Goal: Task Accomplishment & Management: Use online tool/utility

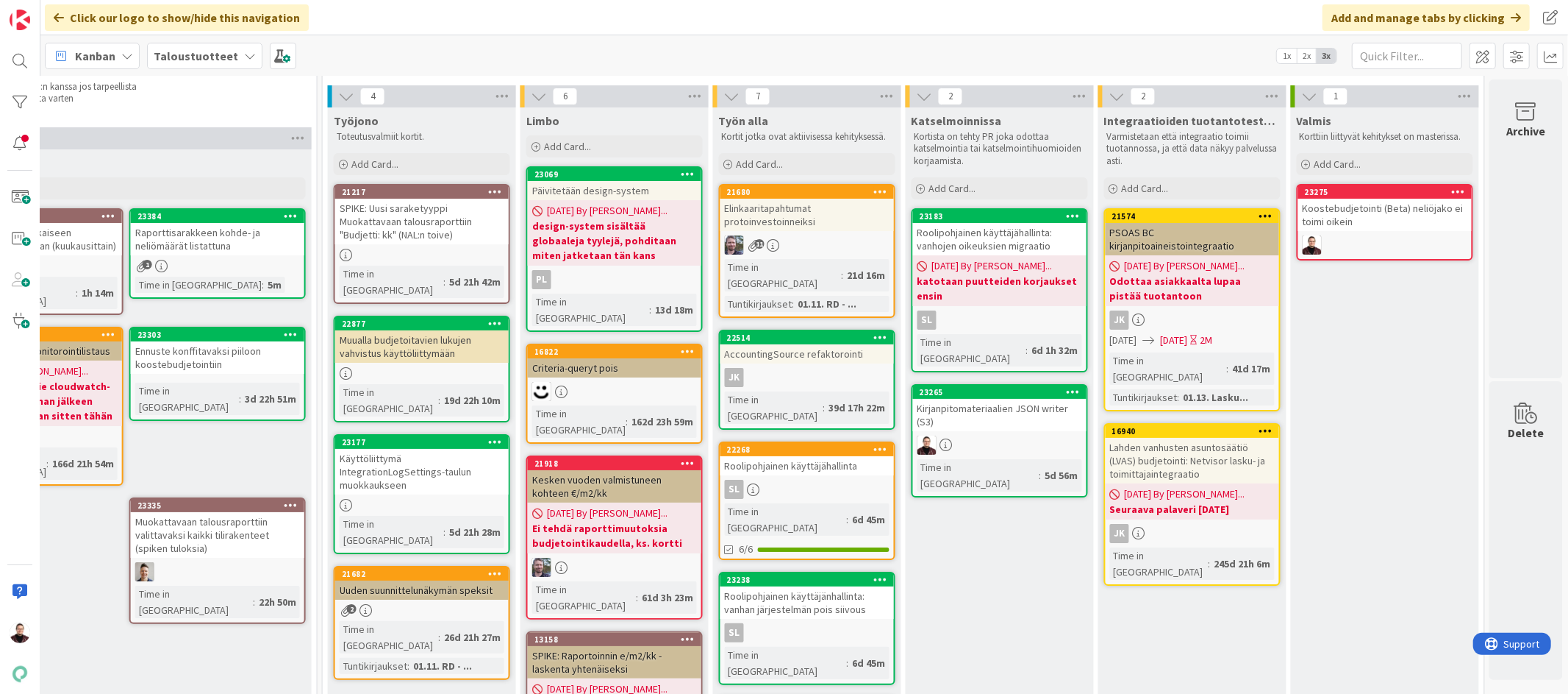
scroll to position [0, 1700]
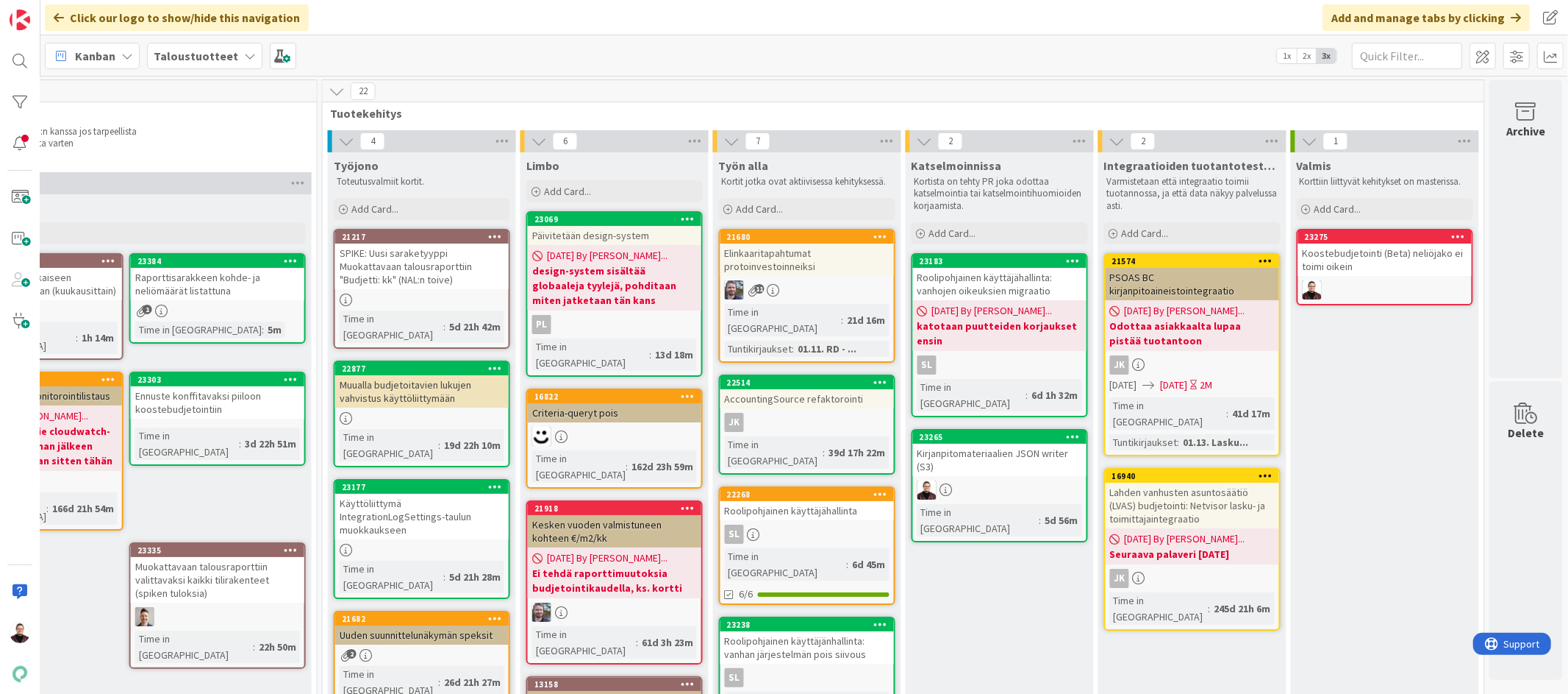
drag, startPoint x: 1005, startPoint y: 208, endPoint x: 1003, endPoint y: 0, distance: 208.0
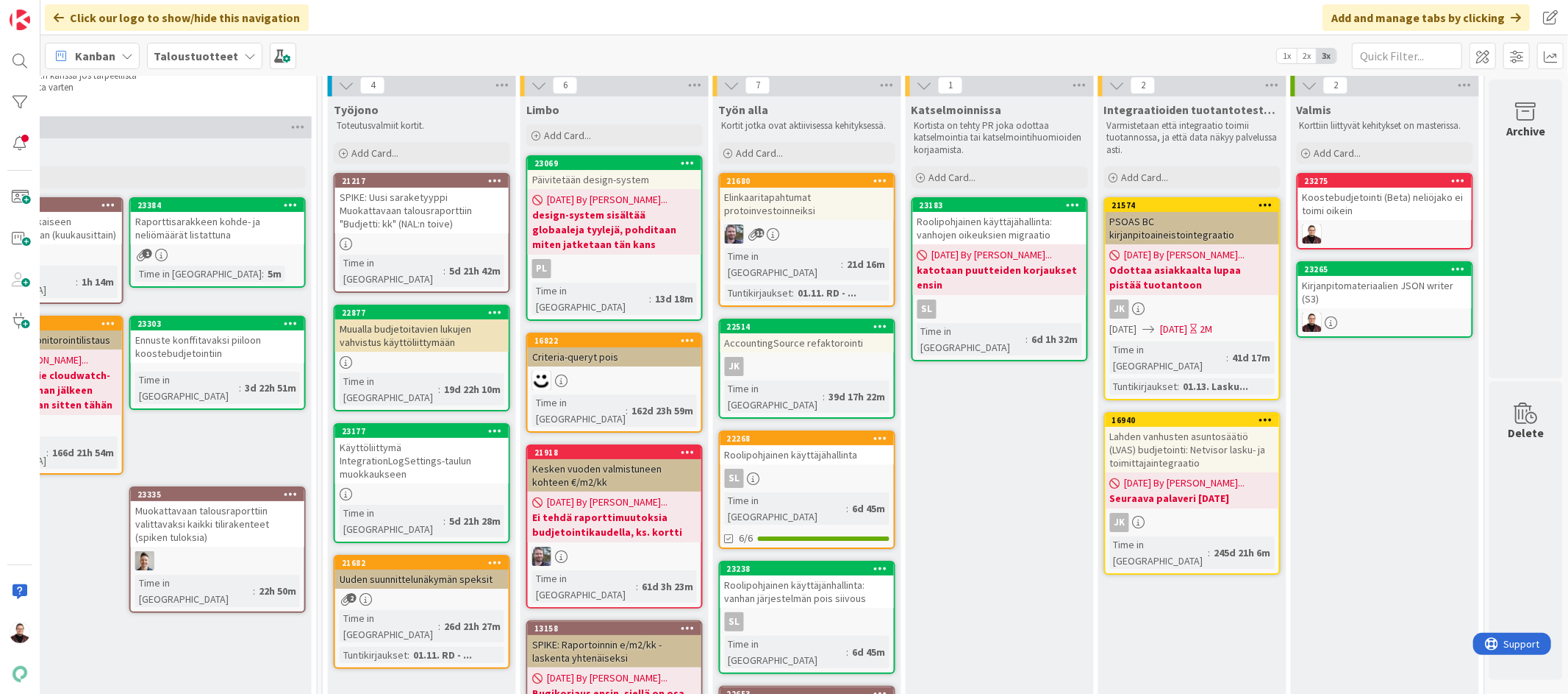
scroll to position [532, 1700]
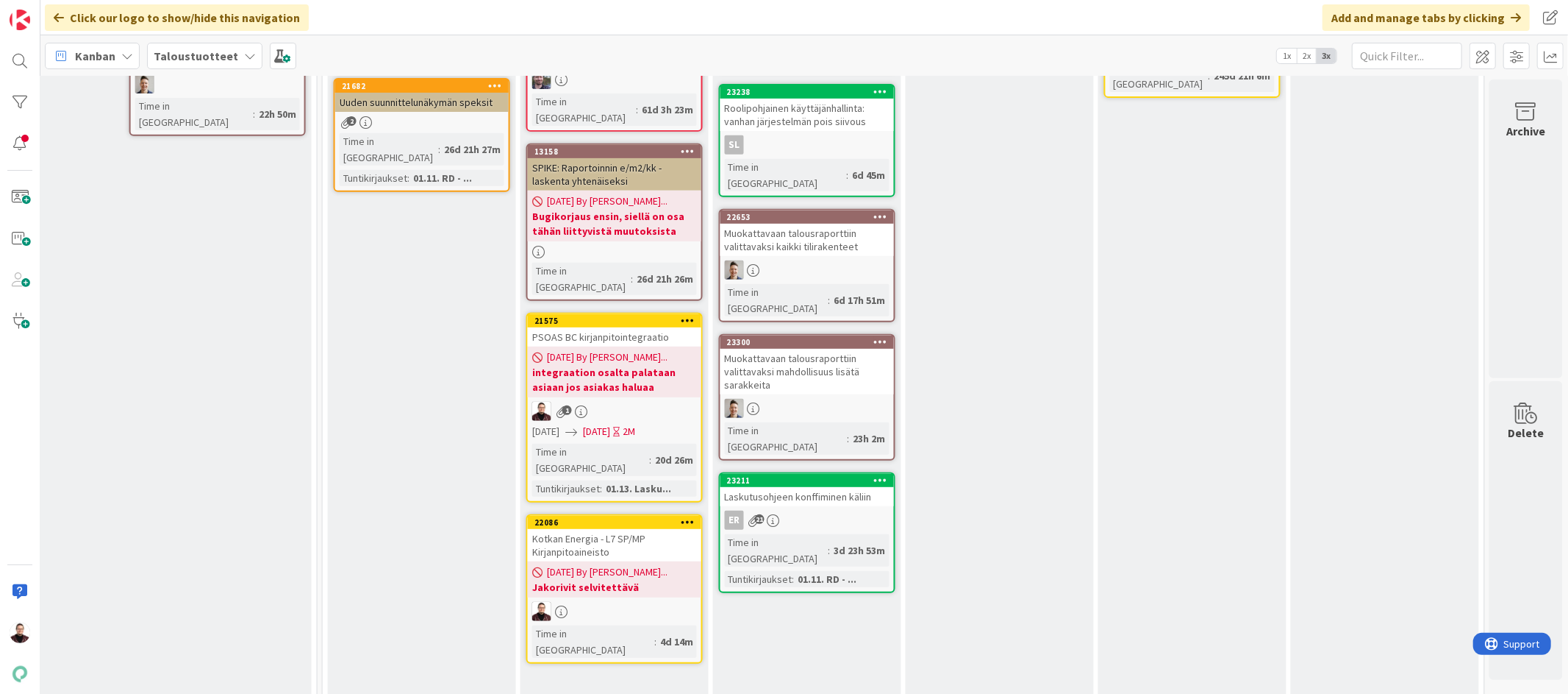
drag, startPoint x: 963, startPoint y: 412, endPoint x: 918, endPoint y: 0, distance: 414.5
click at [15, 191] on span at bounding box center [20, 197] width 30 height 30
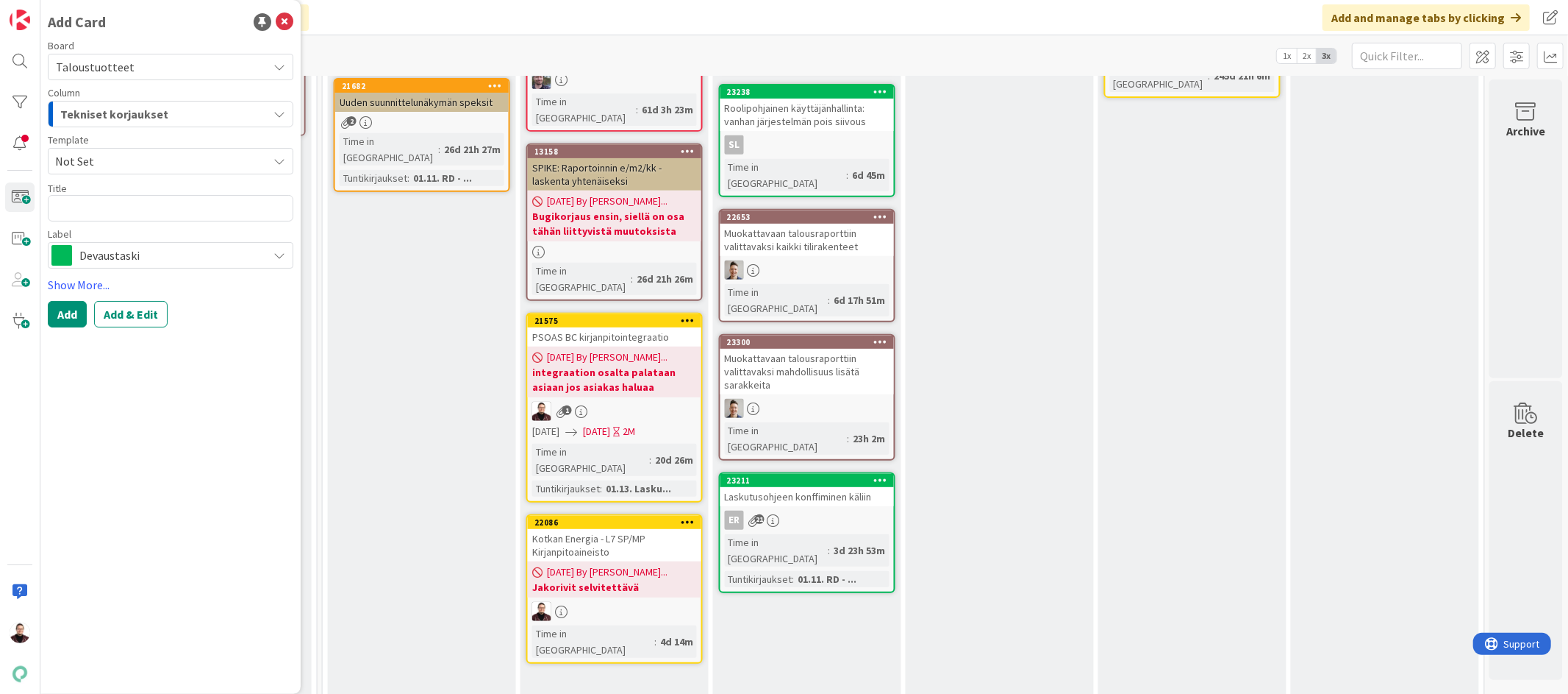
type textarea "x"
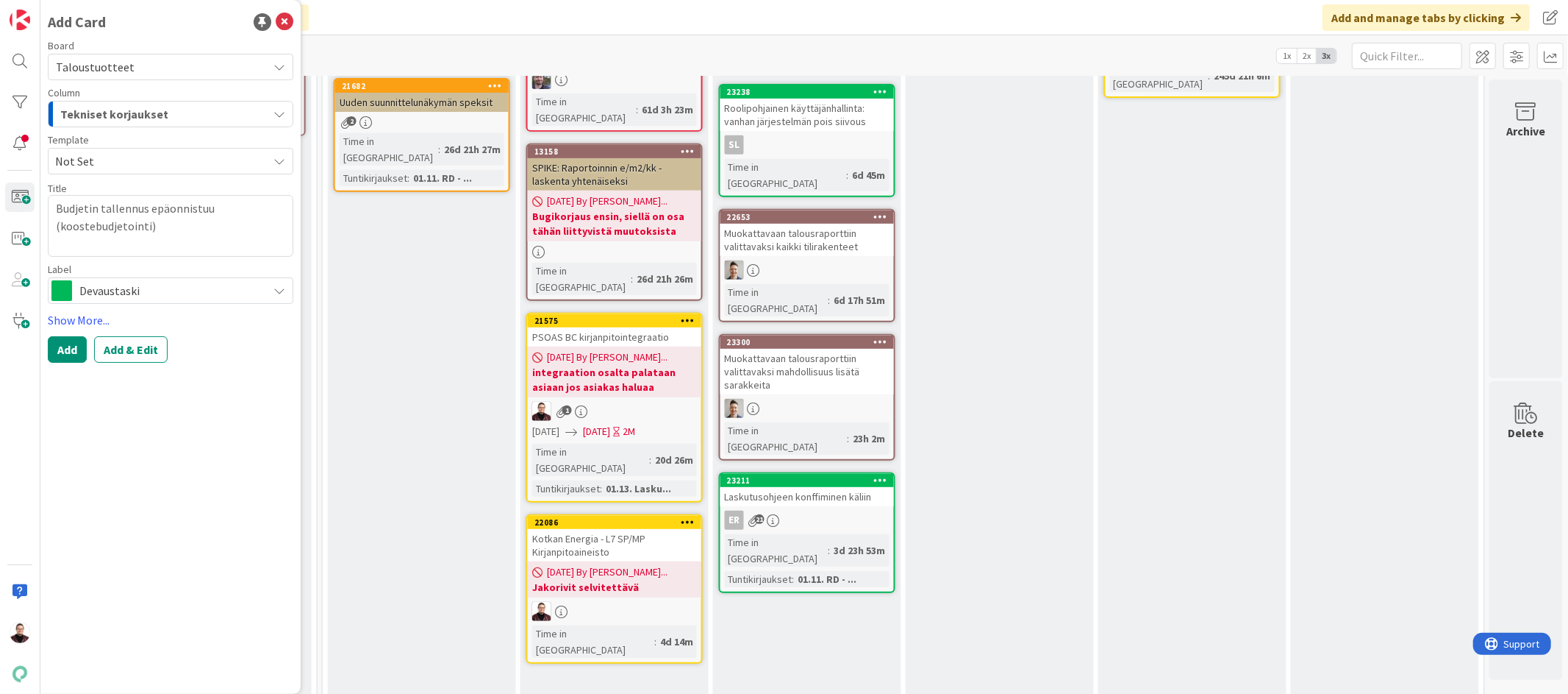
type textarea "Budjetin tallennus epäonnistuu (koostebudjetointi)"
click at [129, 109] on span "Tekniset korjaukset" at bounding box center [115, 114] width 108 height 19
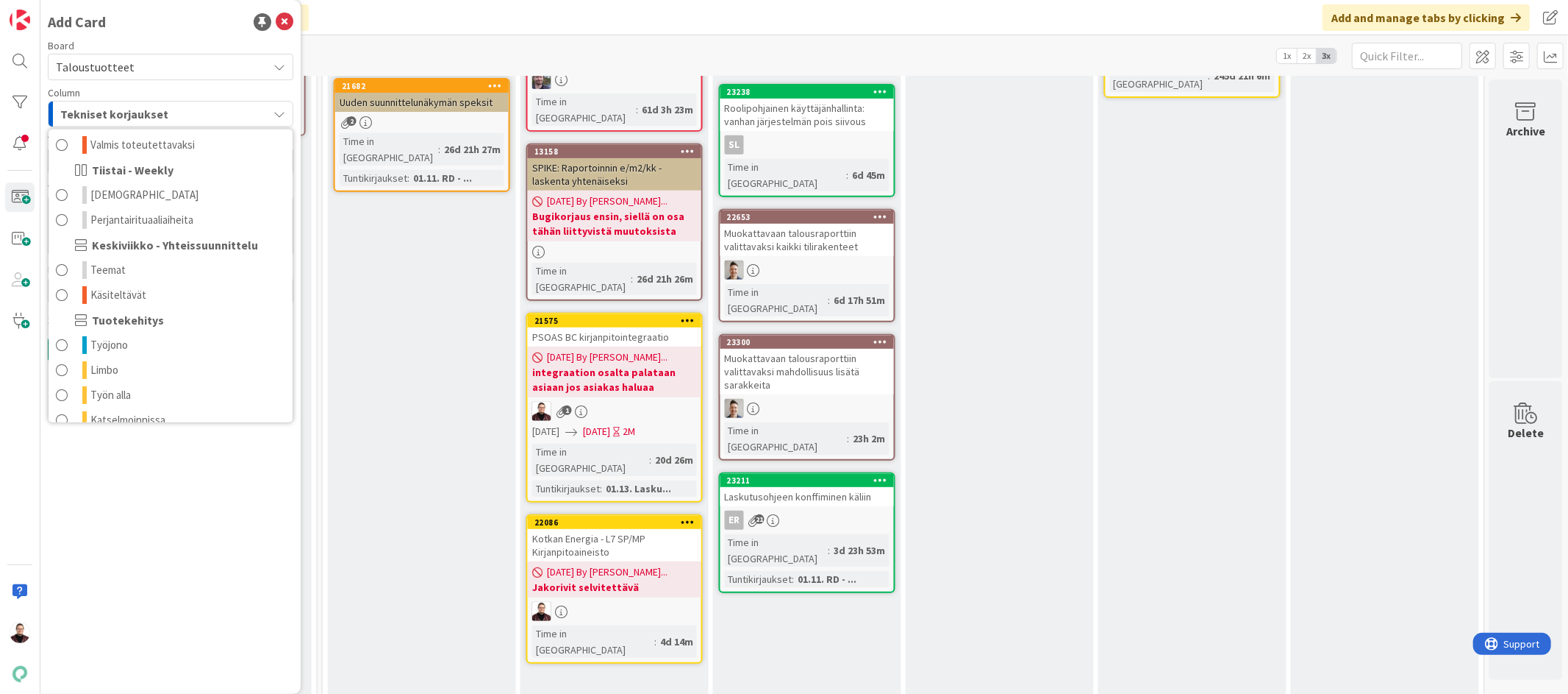
scroll to position [245, 0]
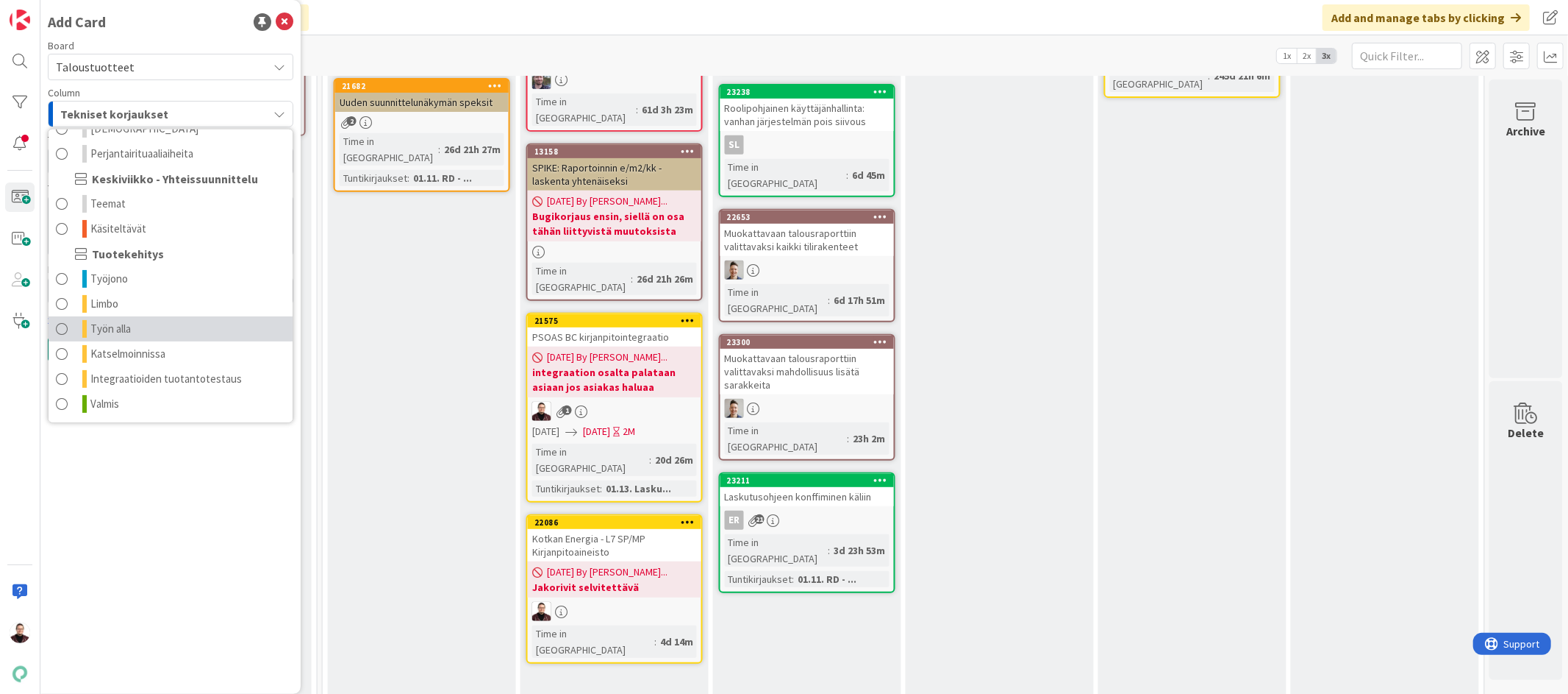
click at [146, 324] on link "Työn alla" at bounding box center [171, 328] width 244 height 25
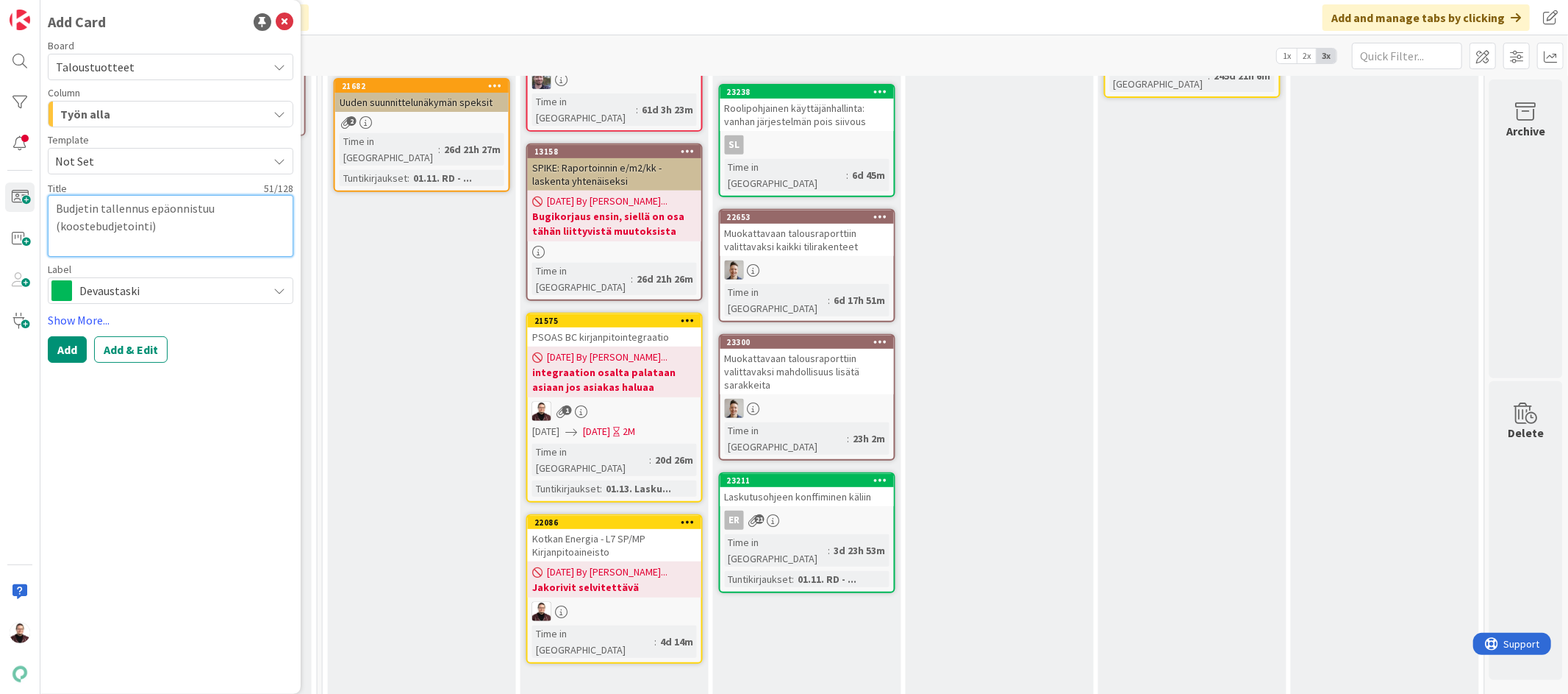
click at [152, 245] on textarea "Budjetin tallennus epäonnistuu (koostebudjetointi)" at bounding box center [171, 226] width 245 height 61
type textarea "x"
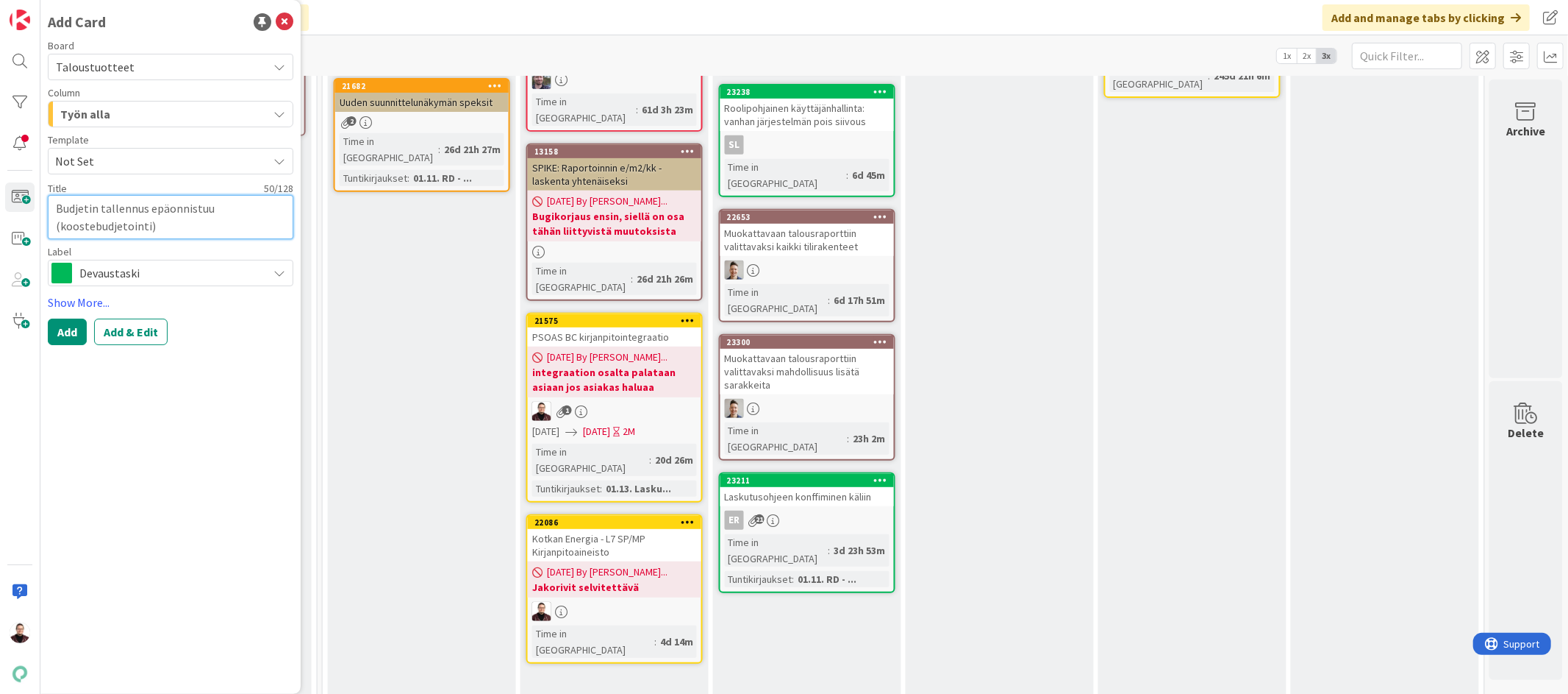
type textarea "Budjetin tallennus epäonnistuu (koostebudjetointi)"
click at [153, 268] on span "Devaustaski" at bounding box center [170, 273] width 180 height 21
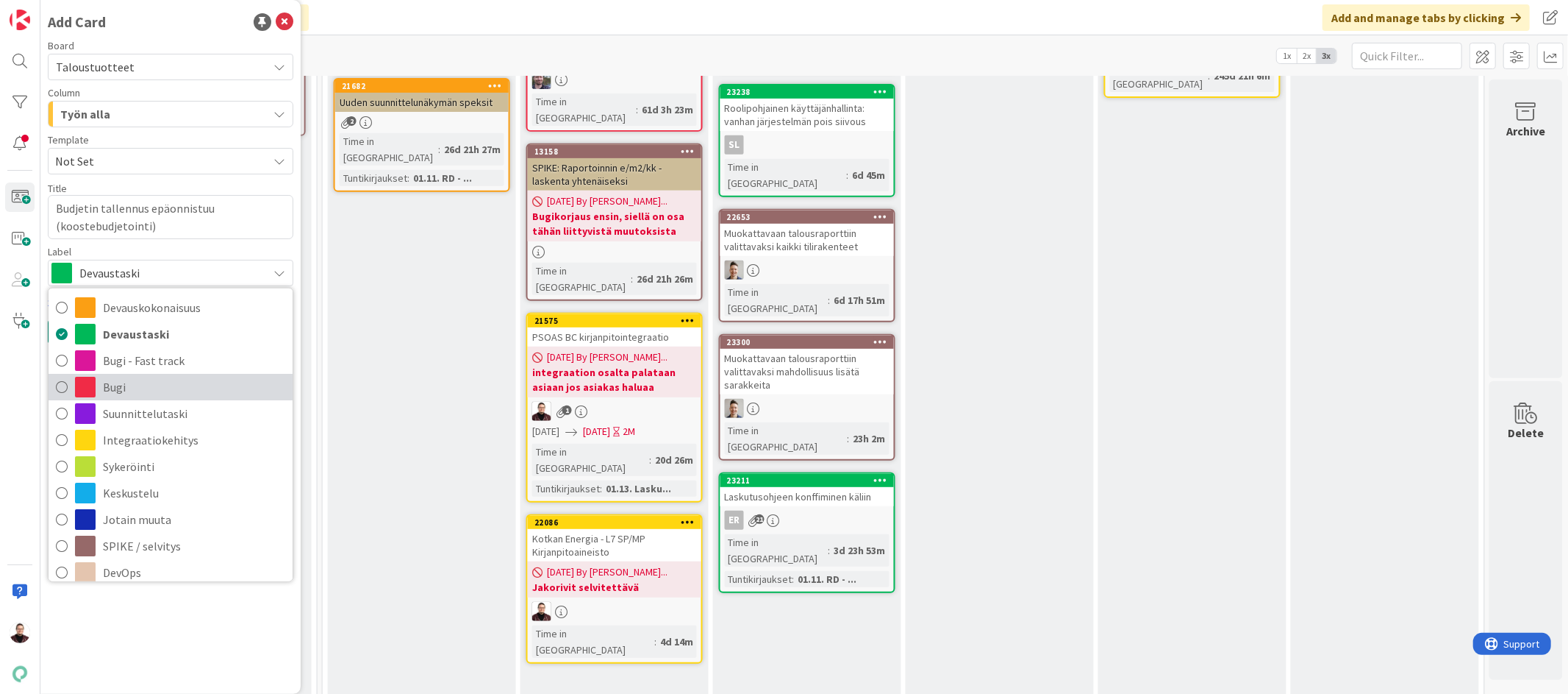
click at [134, 378] on span "Bugi" at bounding box center [194, 386] width 182 height 22
type textarea "x"
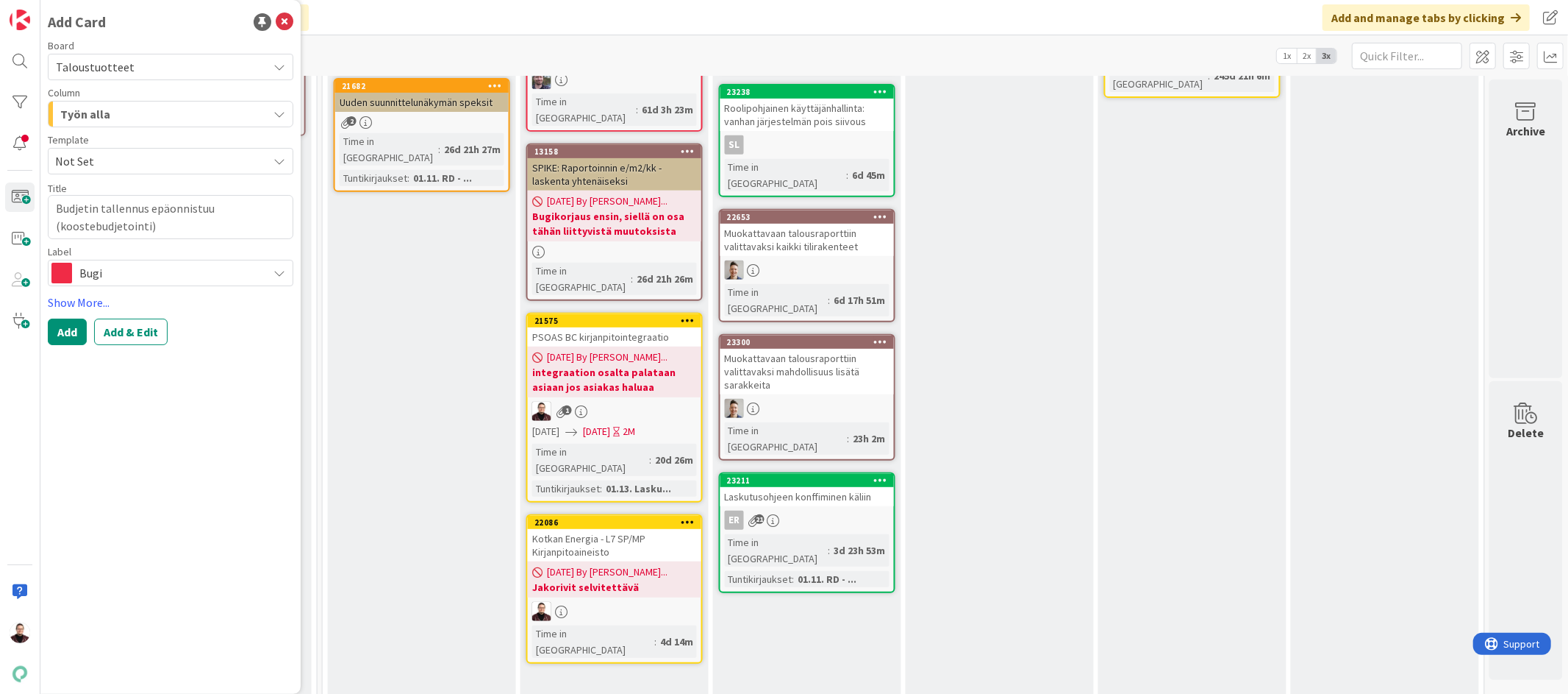
click at [132, 332] on button "Add & Edit" at bounding box center [131, 331] width 74 height 26
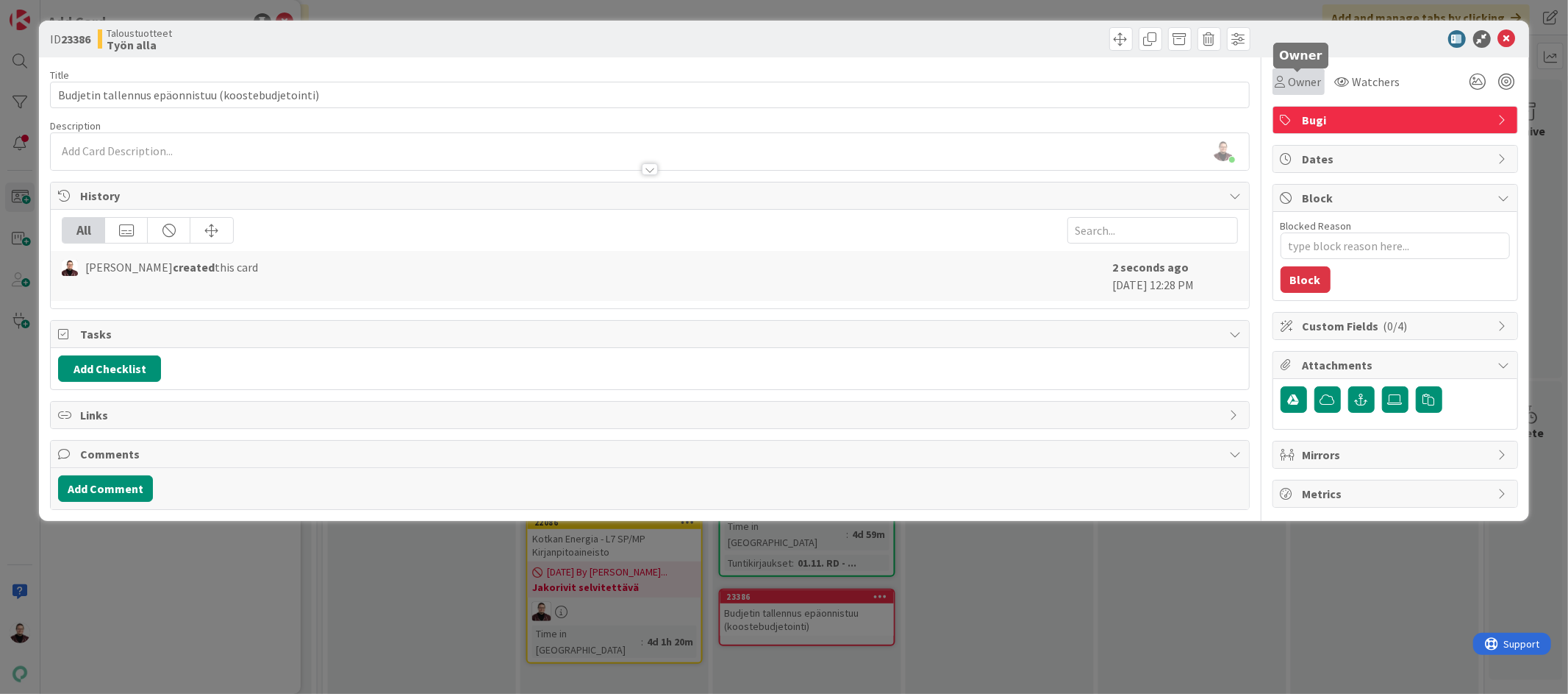
click at [1308, 85] on span "Owner" at bounding box center [1305, 82] width 33 height 18
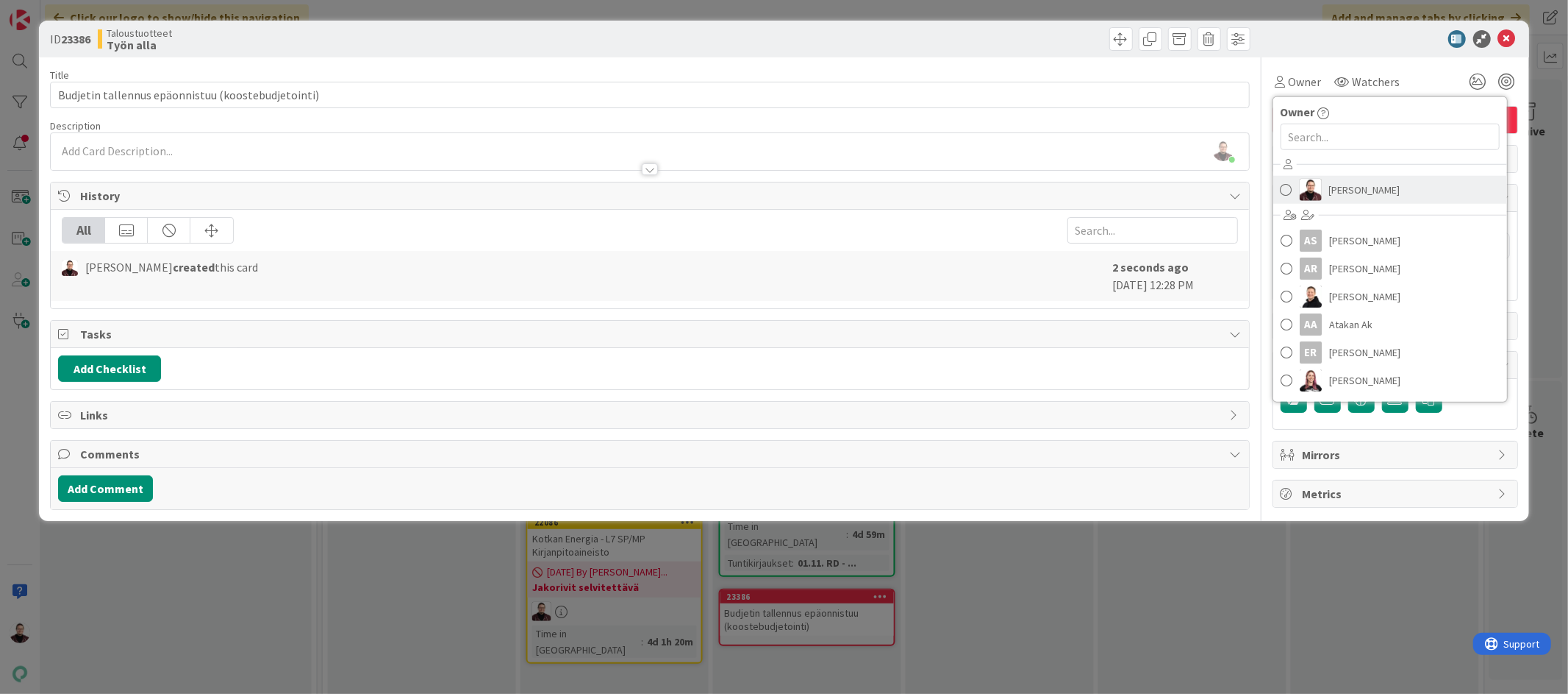
click at [1347, 181] on span "[PERSON_NAME]" at bounding box center [1365, 190] width 71 height 22
type textarea "x"
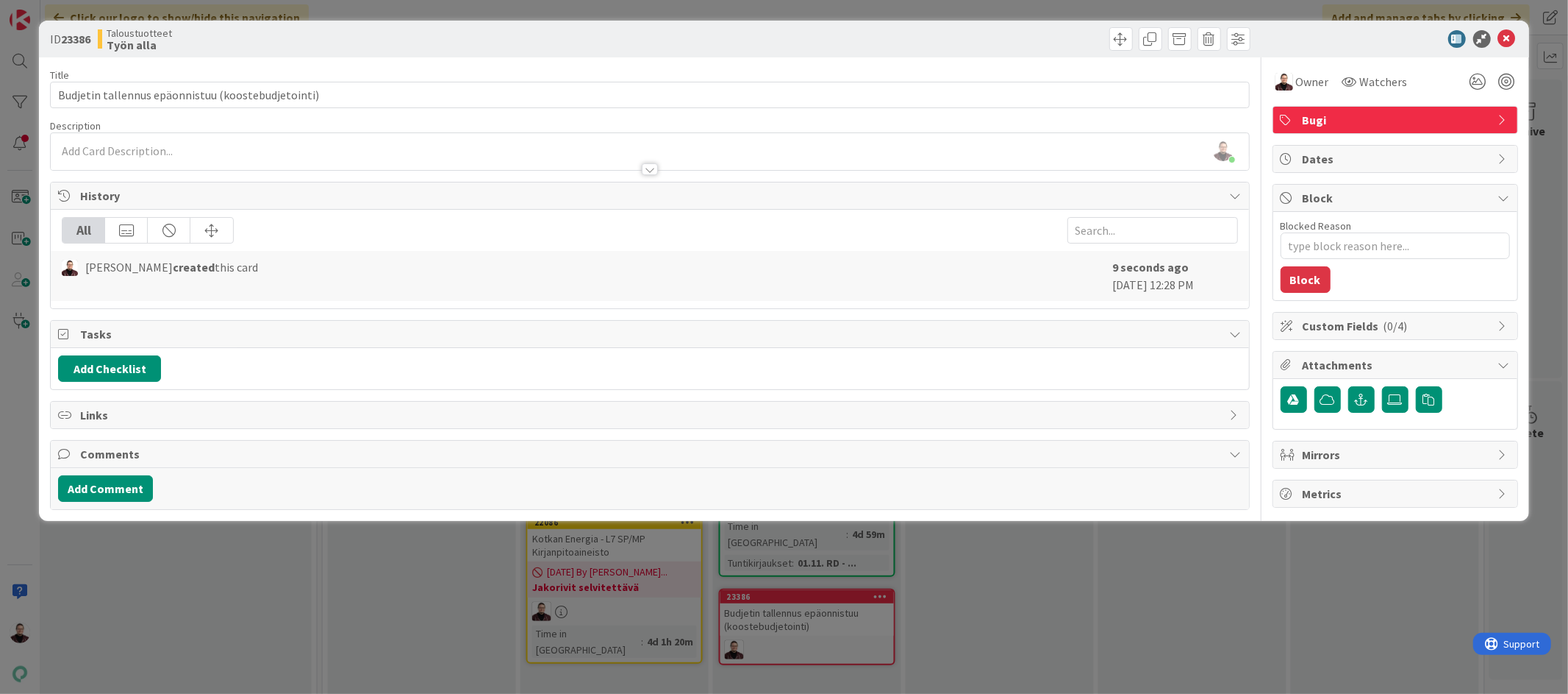
click at [1033, 613] on div "ID 23386 Taloustuotteet Työn alla Title 50 / 128 [PERSON_NAME] epäonnistuu (koo…" at bounding box center [784, 347] width 1568 height 694
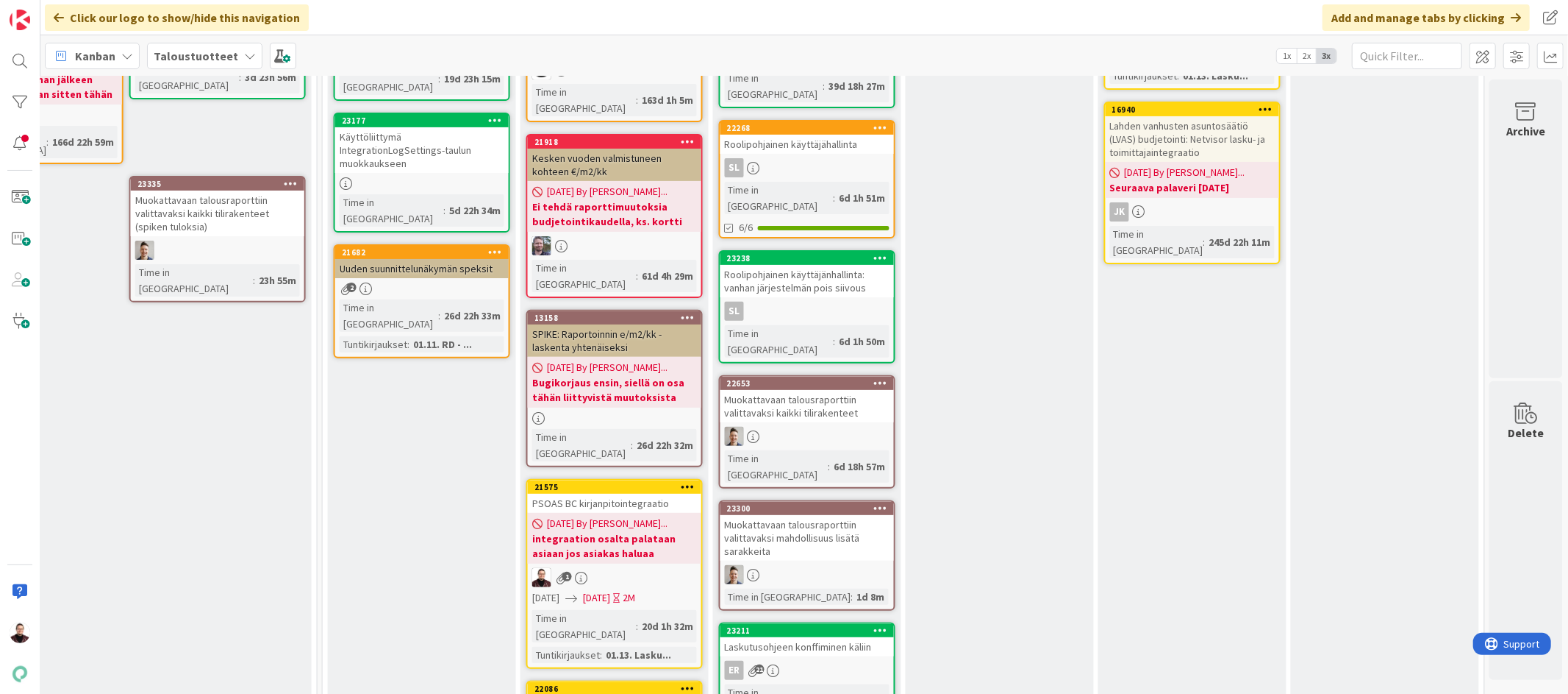
scroll to position [366, 1695]
